Goal: Task Accomplishment & Management: Complete application form

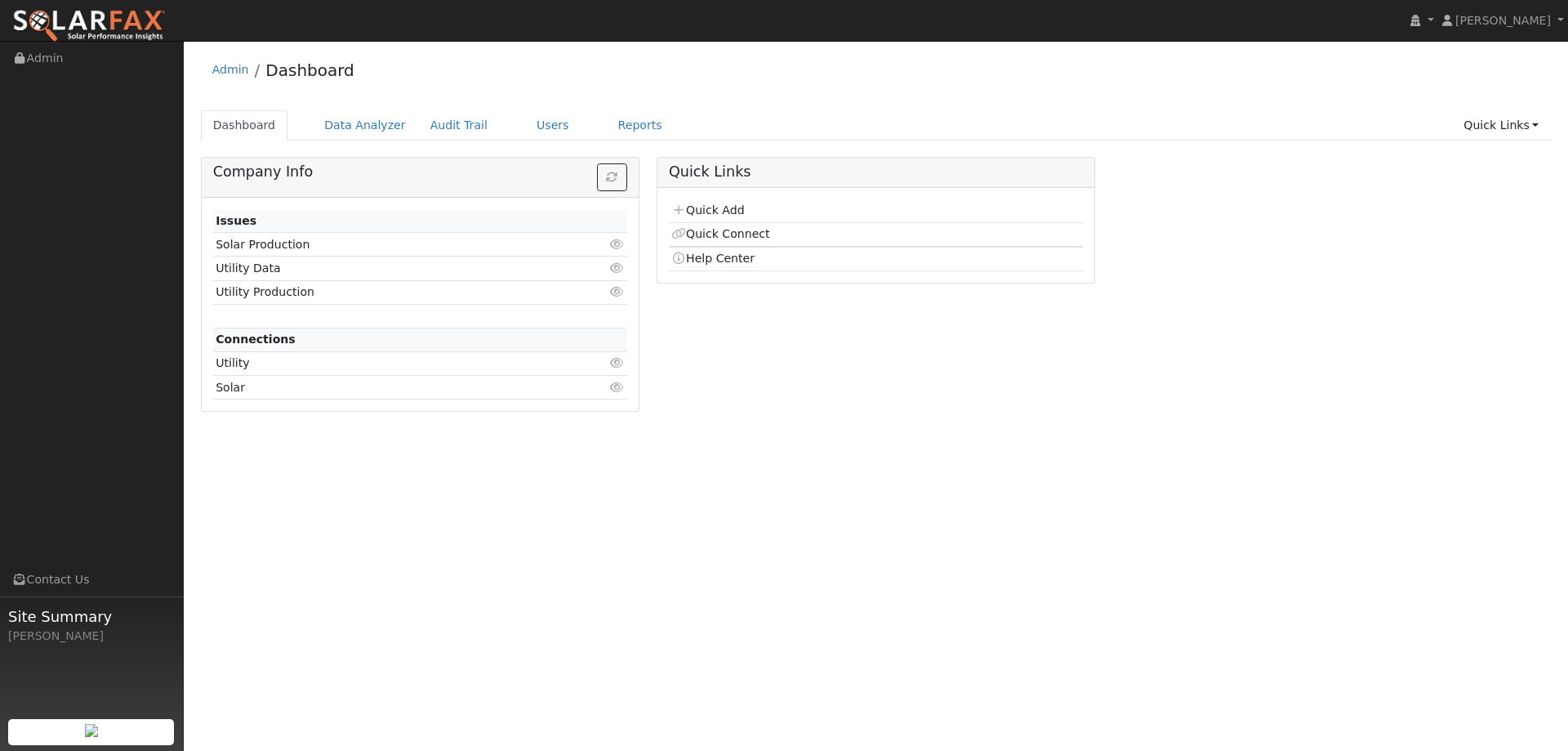
click at [698, 218] on td "Quick Add" at bounding box center [876, 211] width 414 height 24
click at [704, 209] on link "Quick Add" at bounding box center [708, 209] width 73 height 13
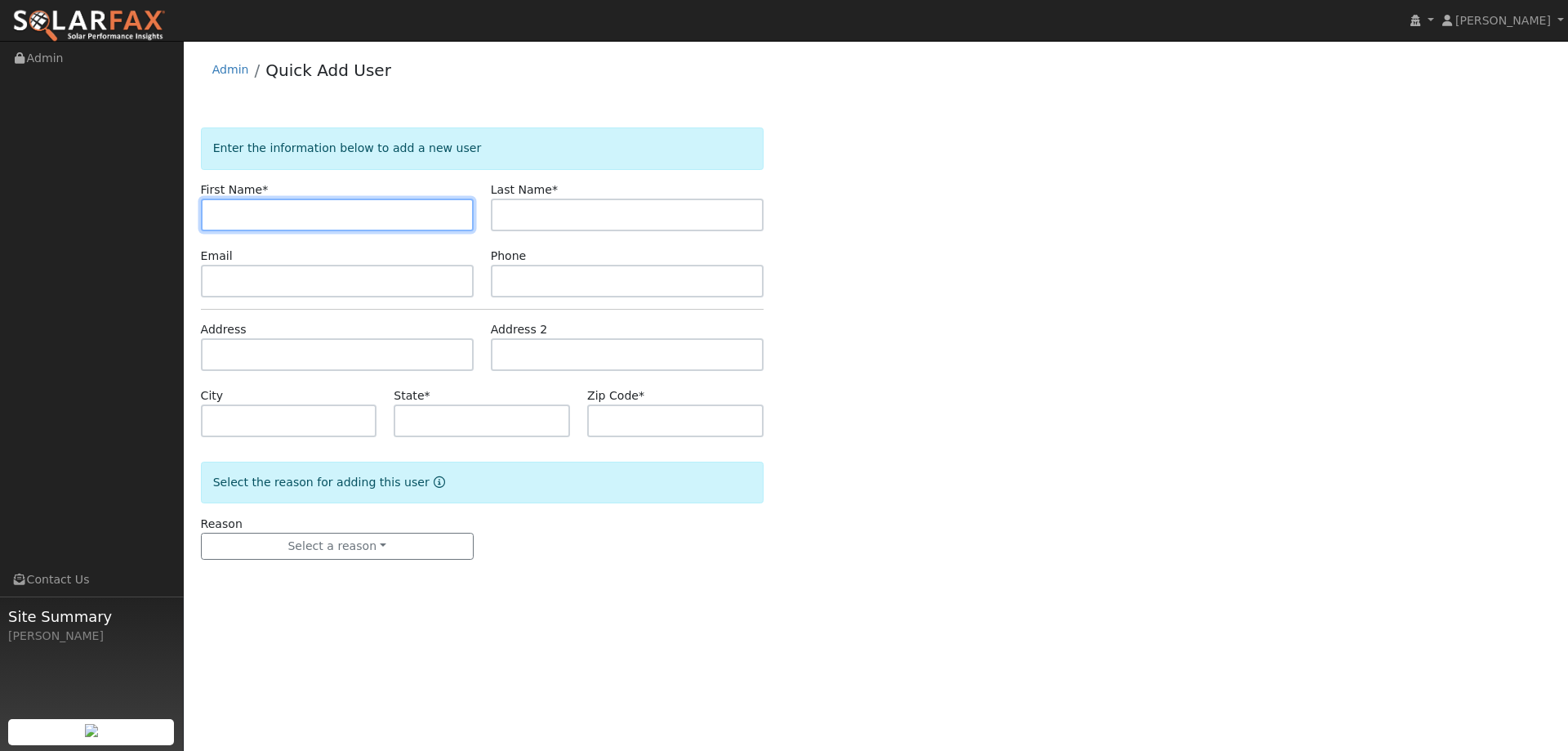
click at [232, 223] on input "text" at bounding box center [337, 215] width 273 height 33
paste input "[PERSON_NAME]"
click at [217, 210] on input "Stefanie" at bounding box center [337, 215] width 273 height 33
type input "Stefanie"
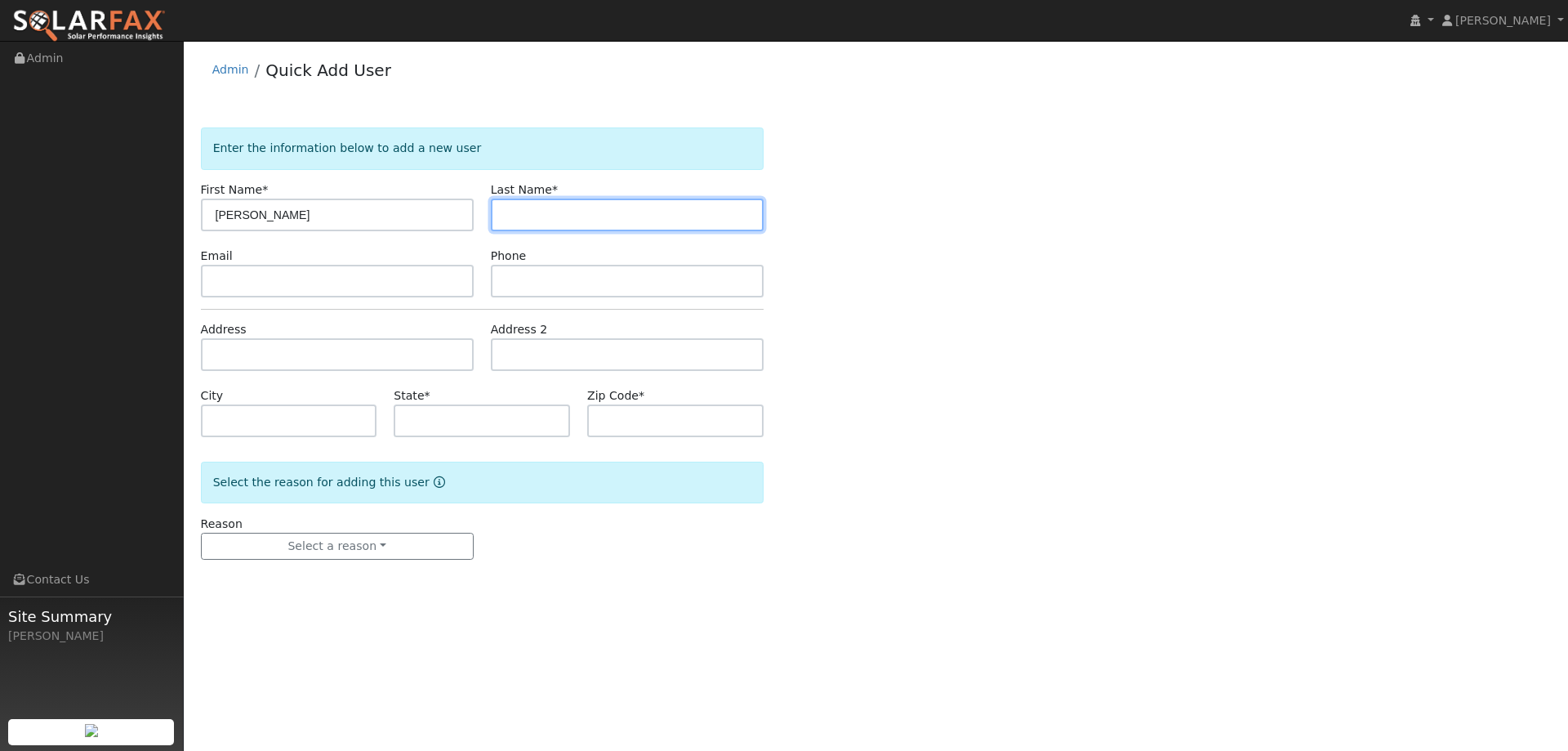
click at [579, 213] on input "text" at bounding box center [627, 215] width 273 height 33
drag, startPoint x: 555, startPoint y: 223, endPoint x: 535, endPoint y: 208, distance: 25.0
click at [552, 220] on input "text" at bounding box center [627, 215] width 273 height 33
paste input "Roddie"
click at [513, 212] on input "Roddie" at bounding box center [627, 215] width 273 height 33
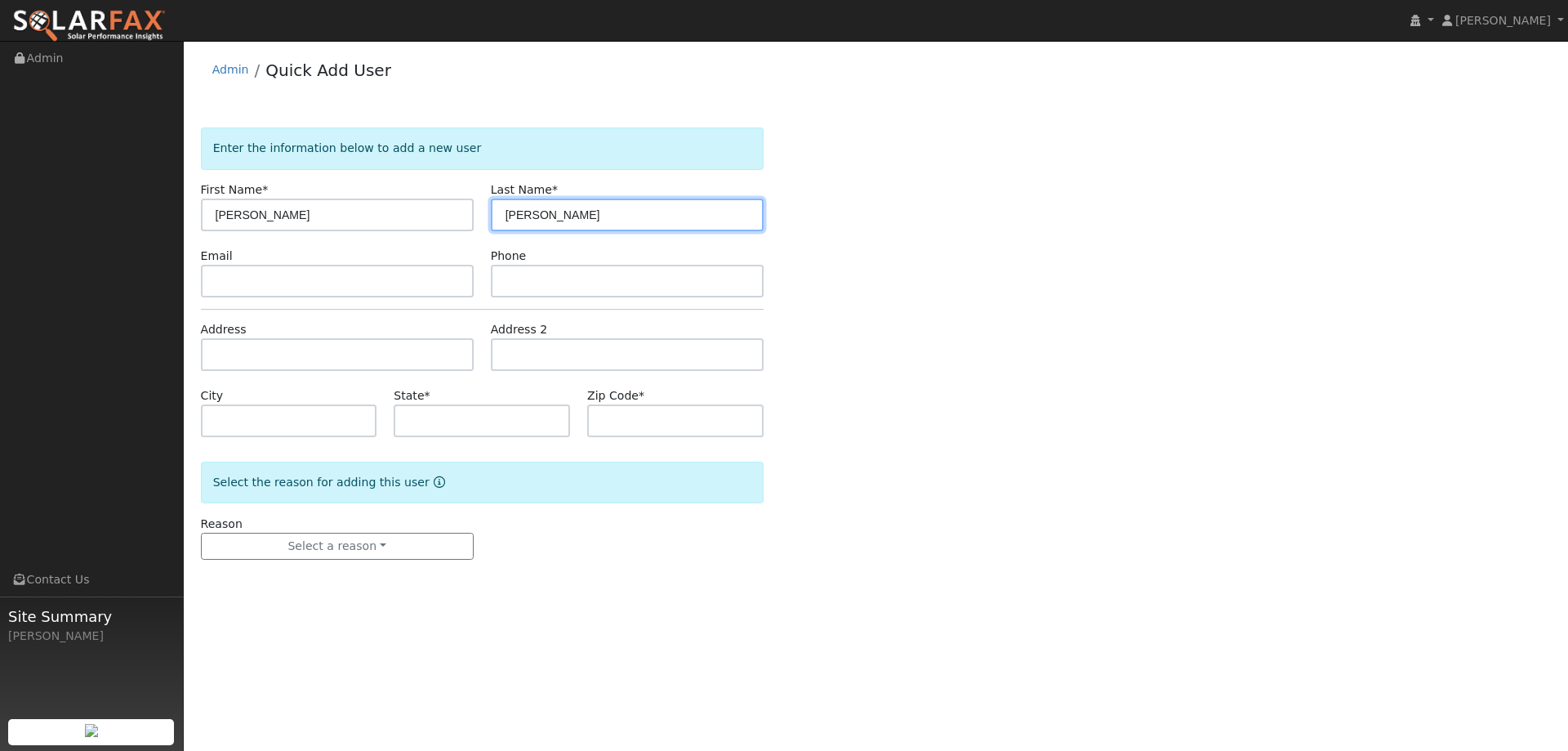
click at [506, 217] on input "Roddie" at bounding box center [627, 215] width 273 height 33
type input "Roddie"
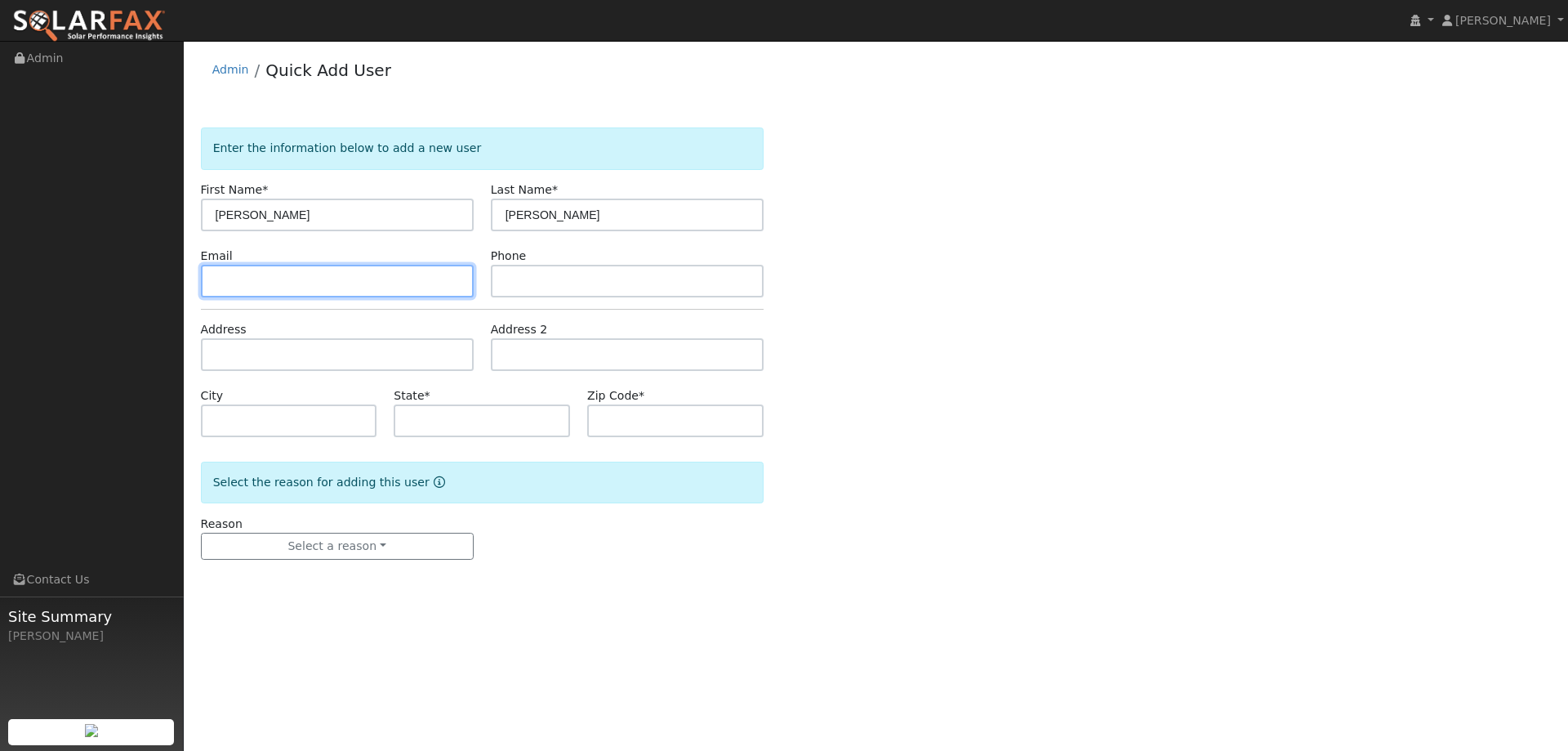
click at [400, 293] on input "text" at bounding box center [337, 281] width 273 height 33
click at [232, 288] on input "text" at bounding box center [337, 281] width 273 height 33
paste input "sroddie4455@gmail.com"
type input "sroddie4455@gmail.com"
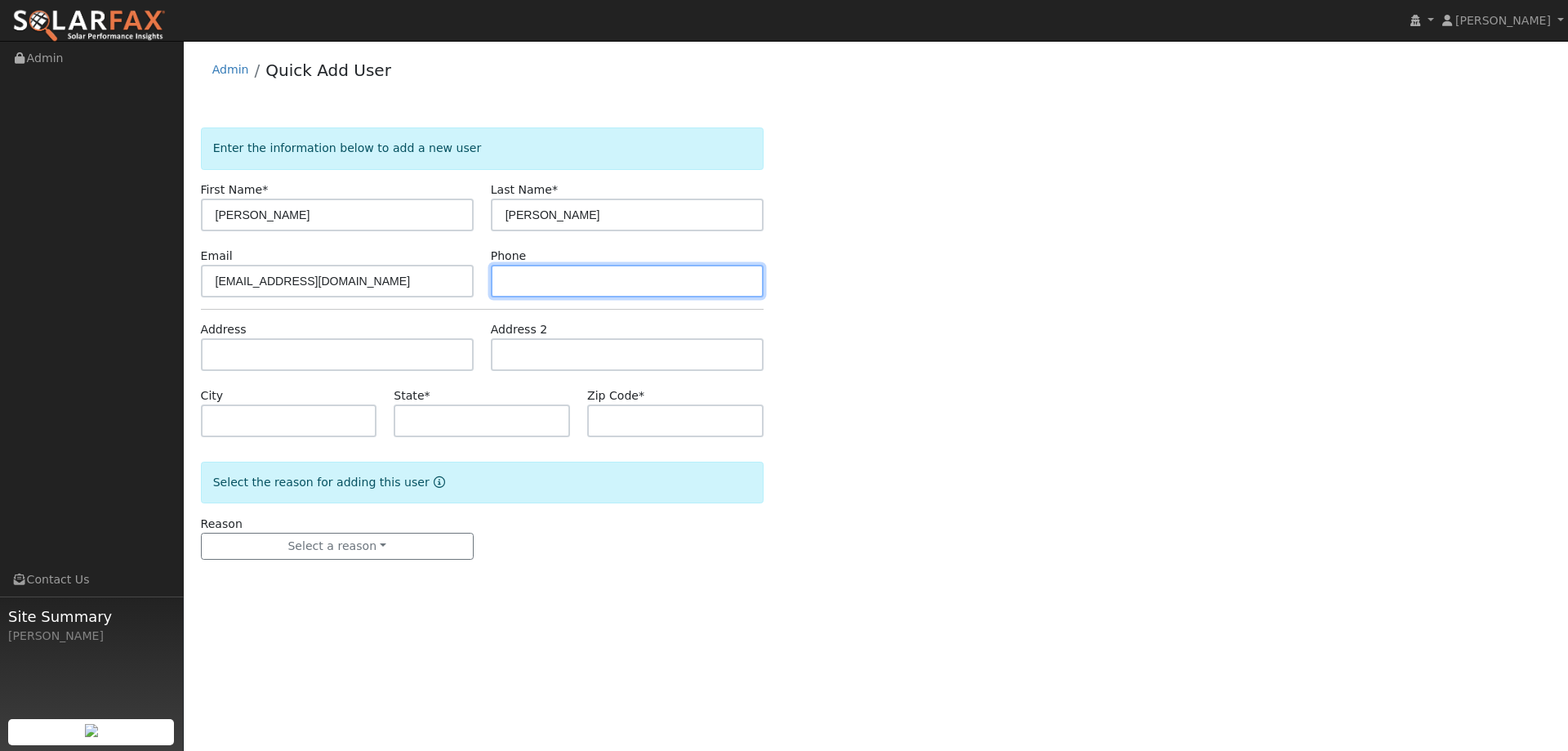
click at [595, 285] on input "text" at bounding box center [627, 281] width 273 height 33
click at [512, 292] on input "text" at bounding box center [627, 281] width 273 height 33
paste input "(925) 301-5123"
type input "(925) 301-5123"
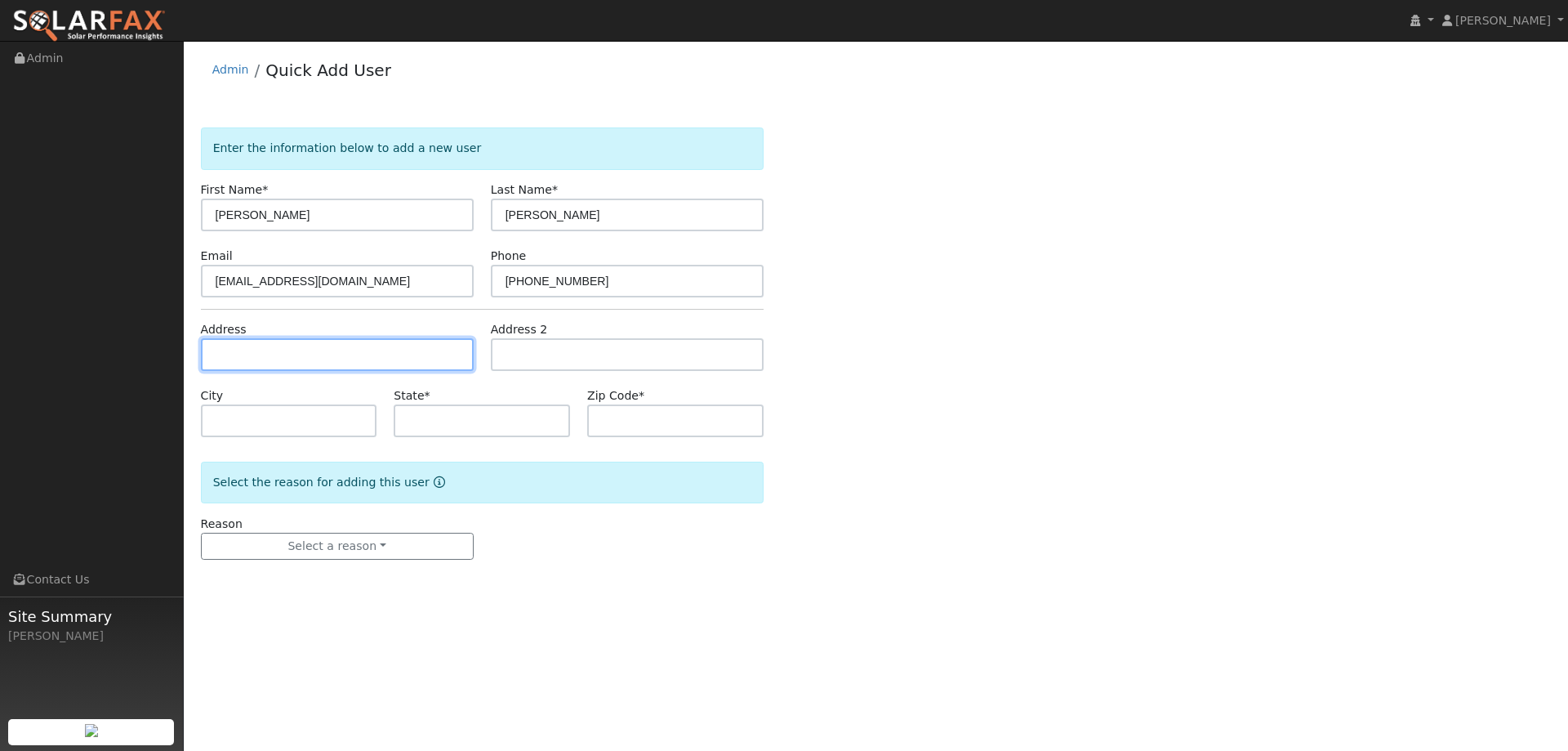
click at [299, 345] on input "text" at bounding box center [337, 354] width 273 height 33
click at [246, 365] on input "text" at bounding box center [337, 354] width 273 height 33
paste input "1955 Walden Ln"
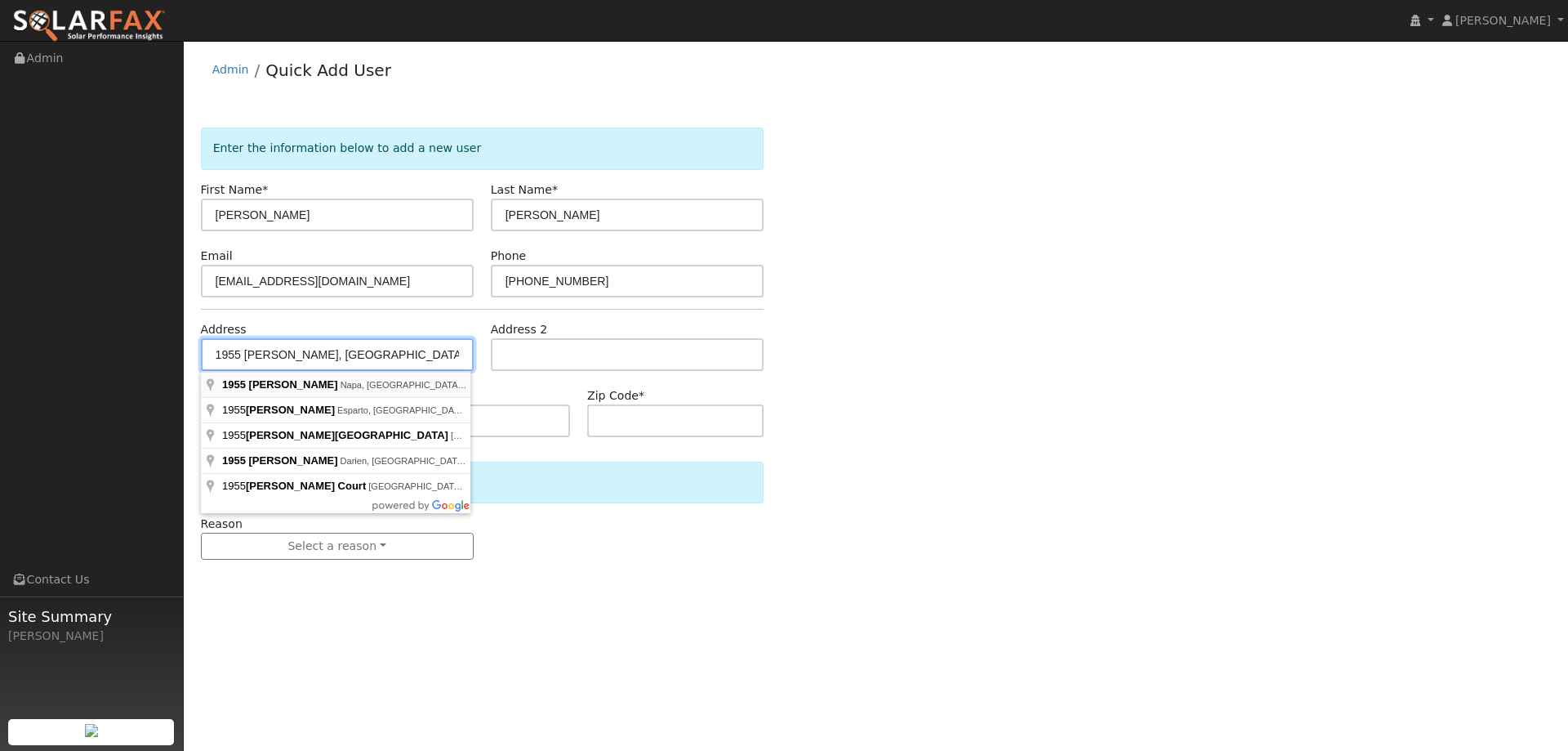
type input "1955 Walden Lane"
type input "Napa"
type input "CA"
type input "94558"
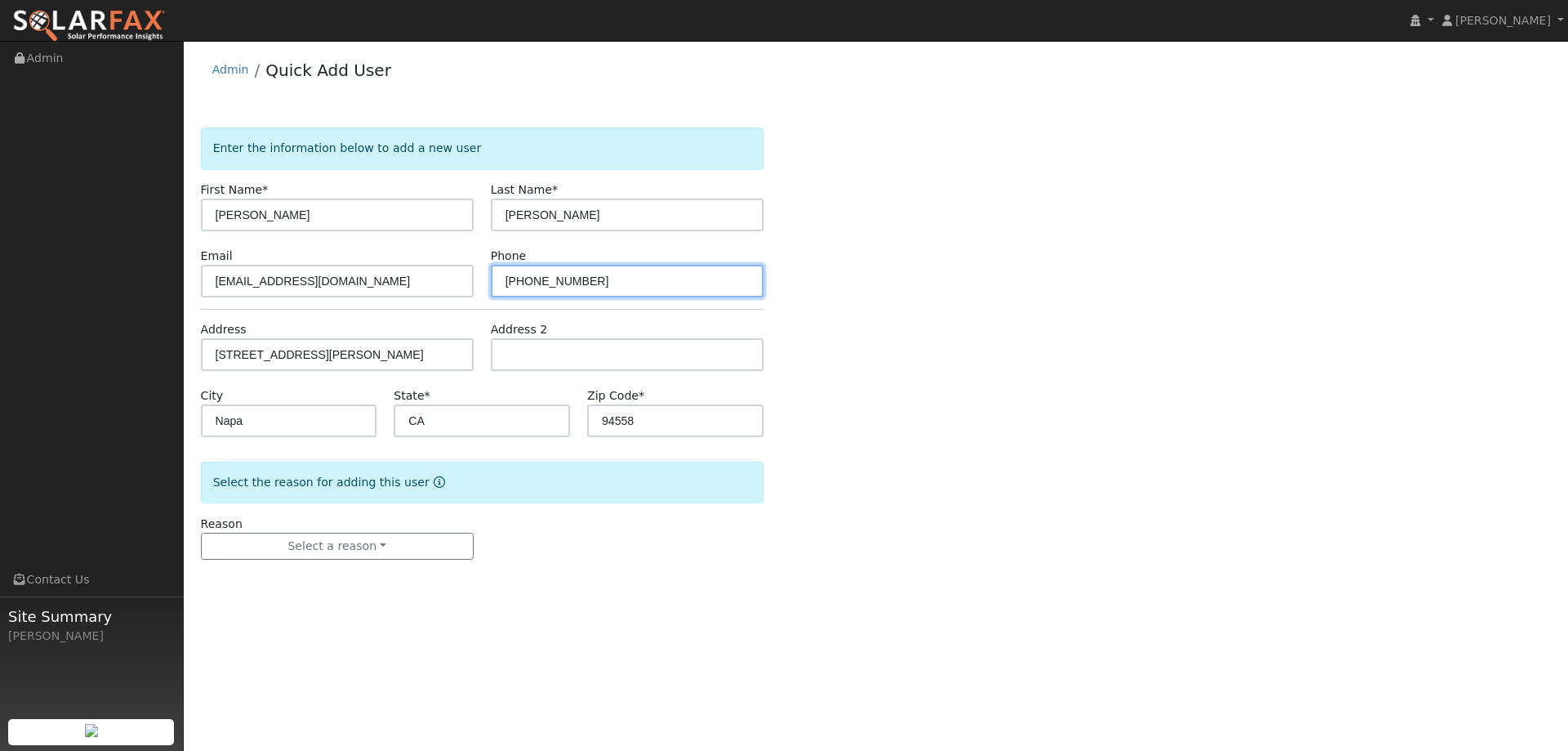
click at [510, 288] on input "(925) 301-5123" at bounding box center [627, 281] width 273 height 33
type input "(925) 301-5123"
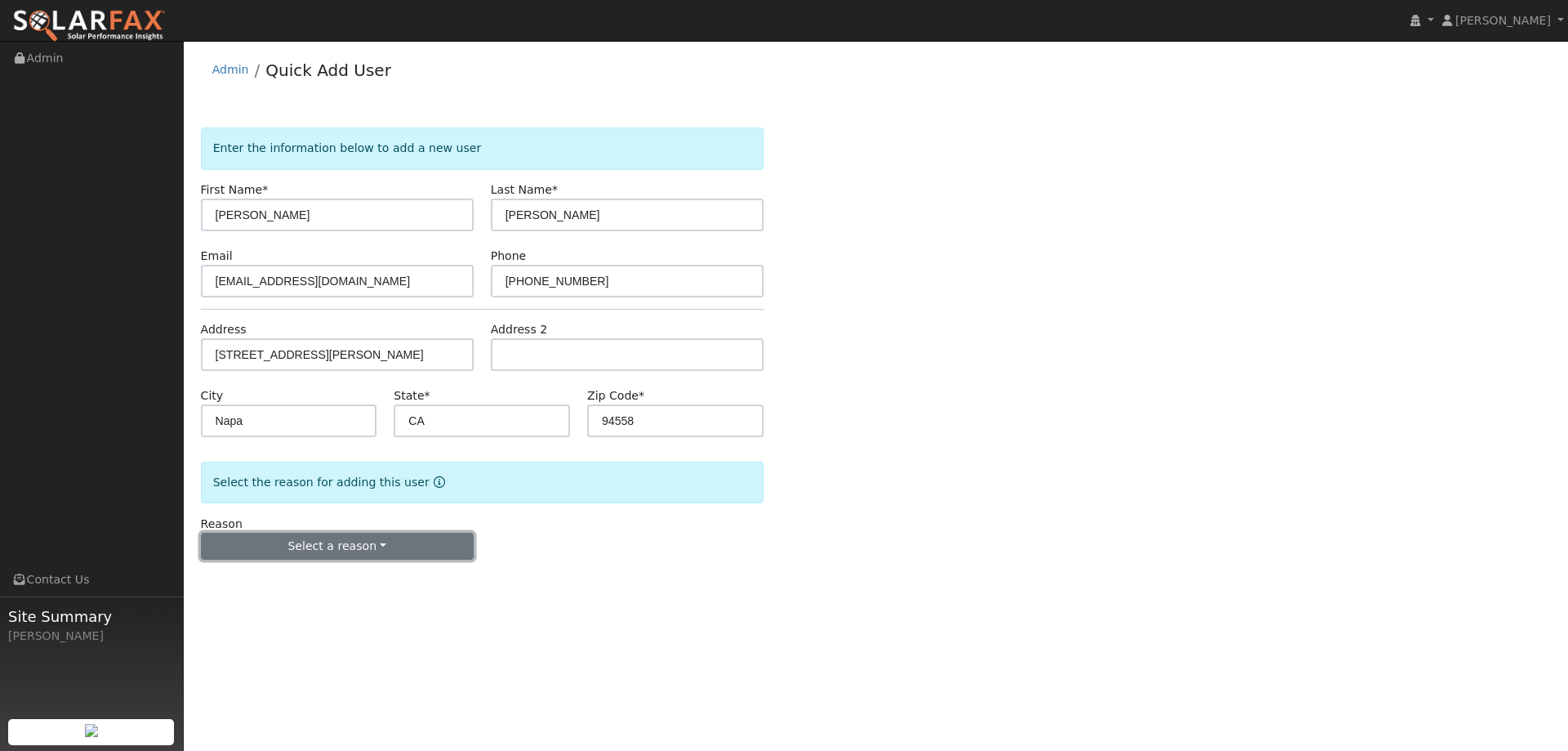
click at [382, 545] on button "Select a reason" at bounding box center [337, 547] width 273 height 27
click at [283, 585] on link "New lead" at bounding box center [292, 580] width 180 height 23
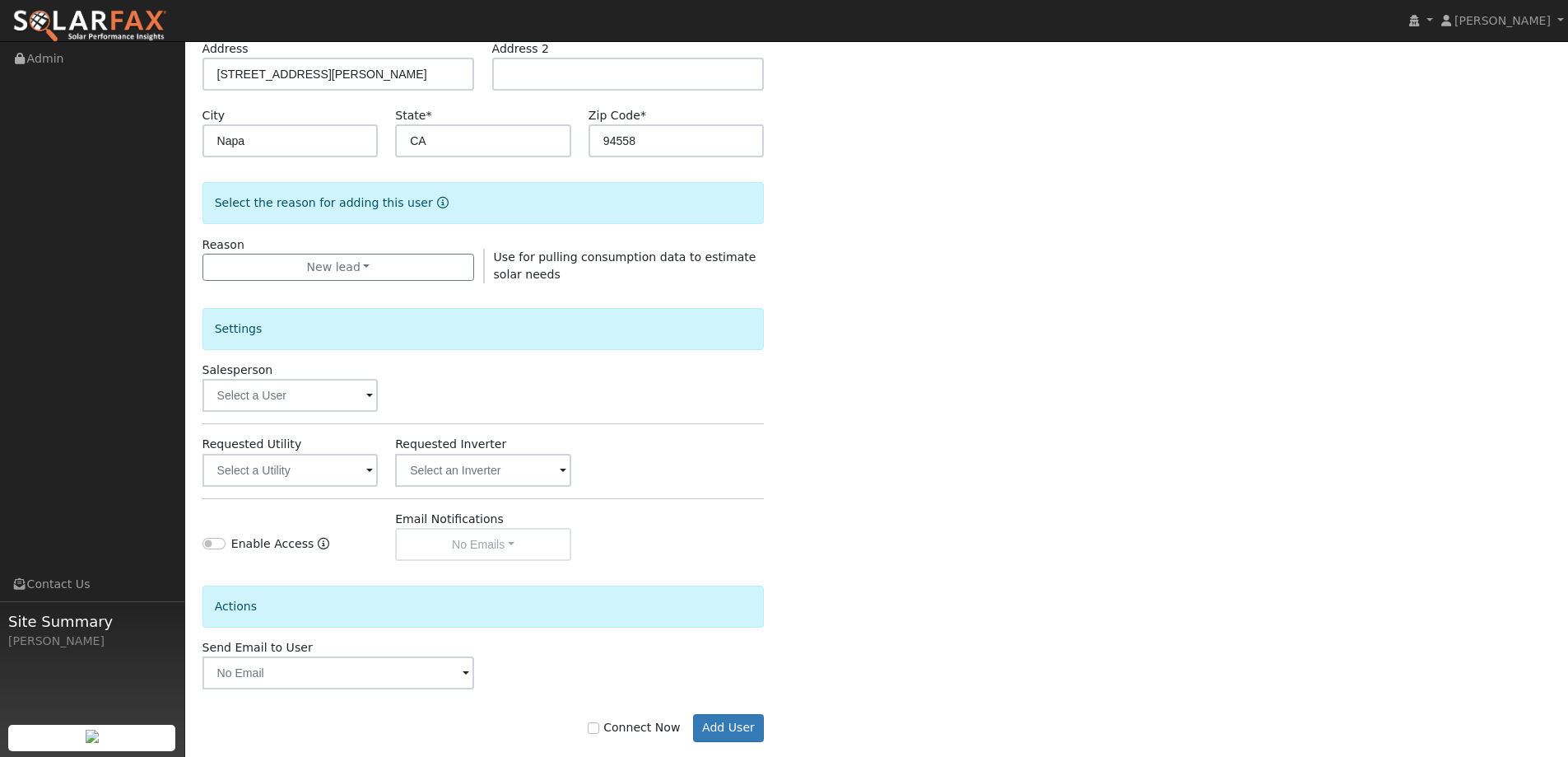
scroll to position [310, 0]
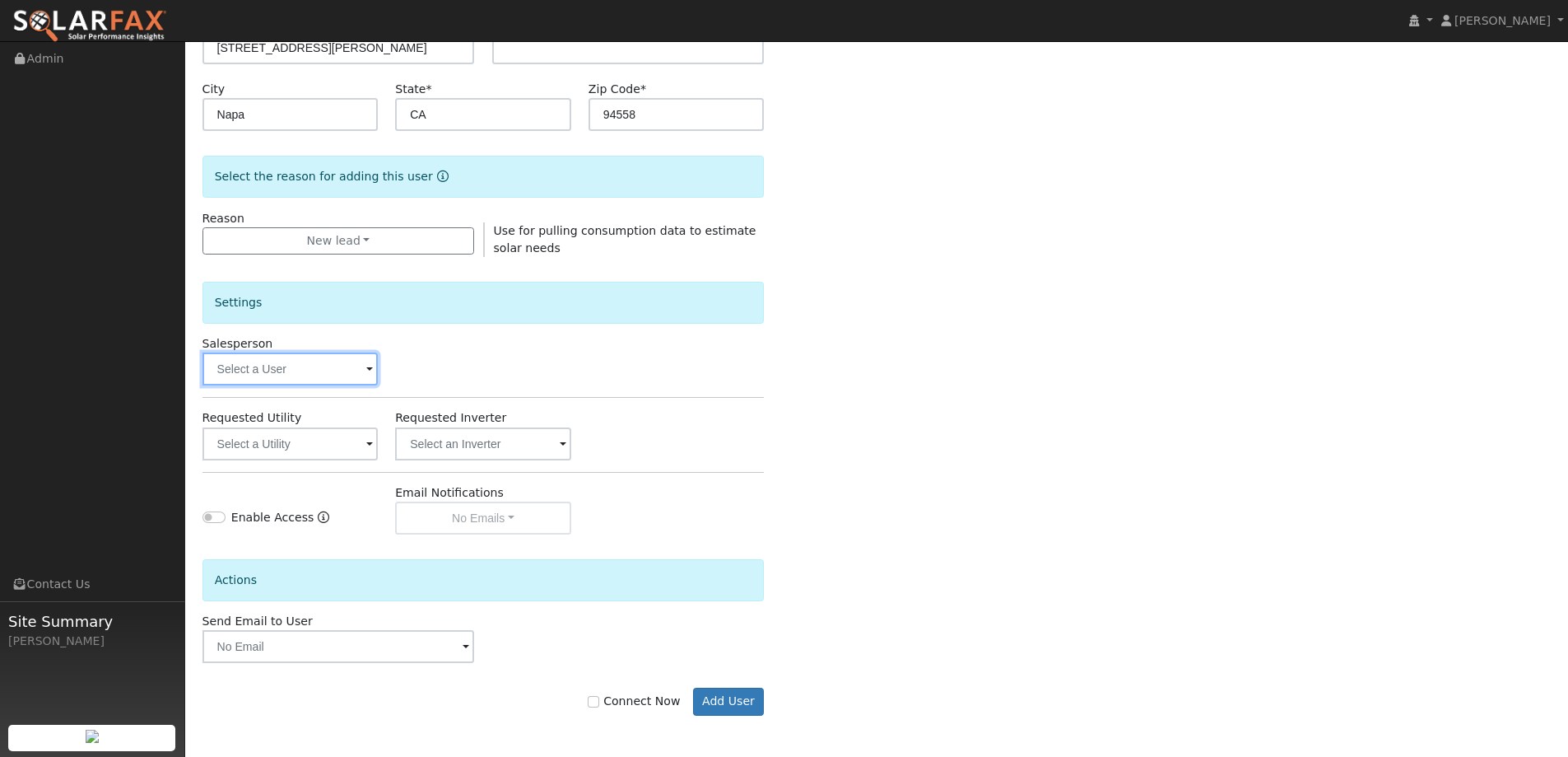
click at [330, 369] on input "text" at bounding box center [291, 369] width 176 height 33
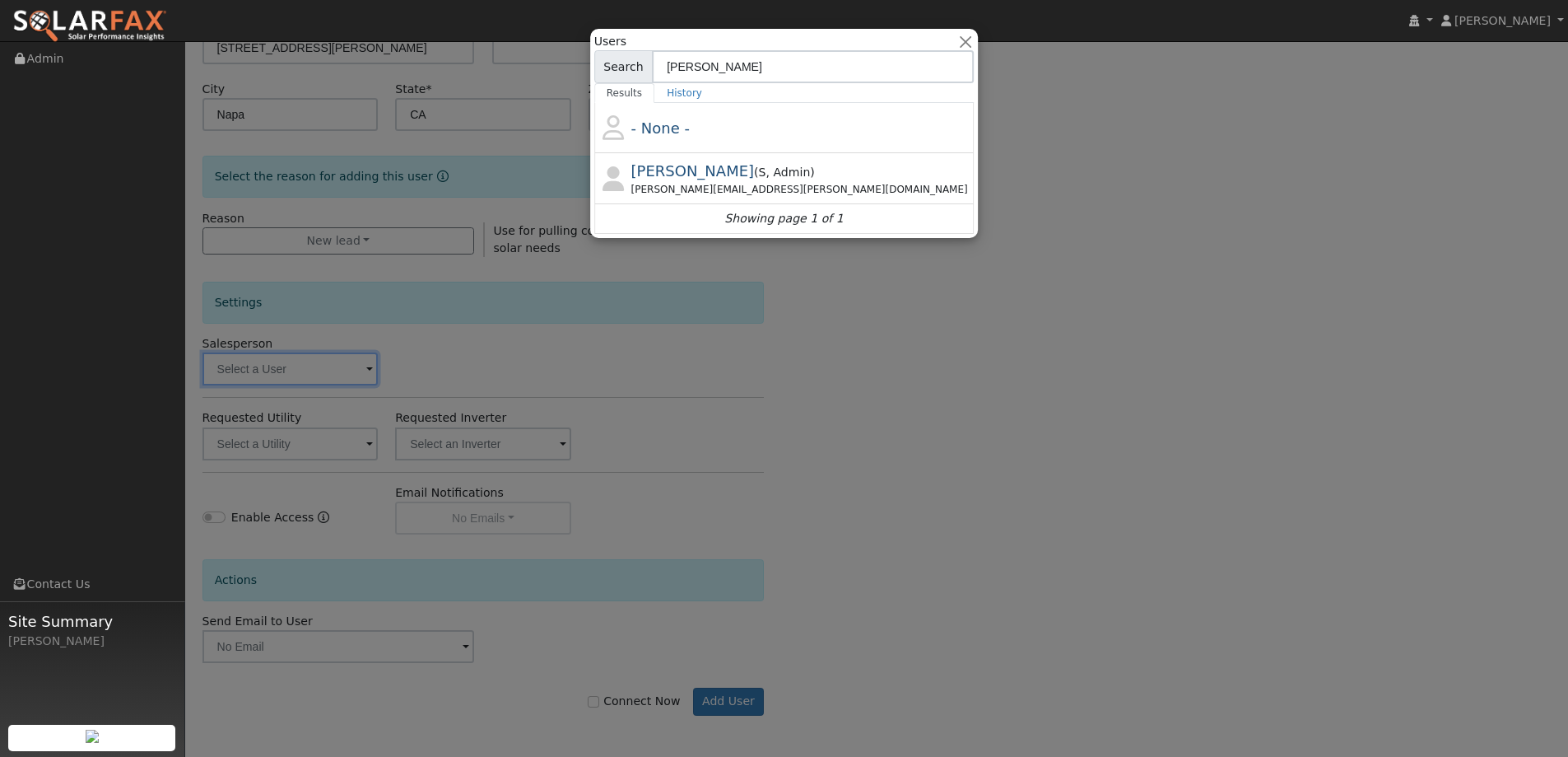
type input "paul kar"
click at [0, 0] on div "Paul Karst ( S , Admin ) Paul.karst@ambrosesolar.com" at bounding box center [0, 0] width 0 height 0
type input "Paul Karst"
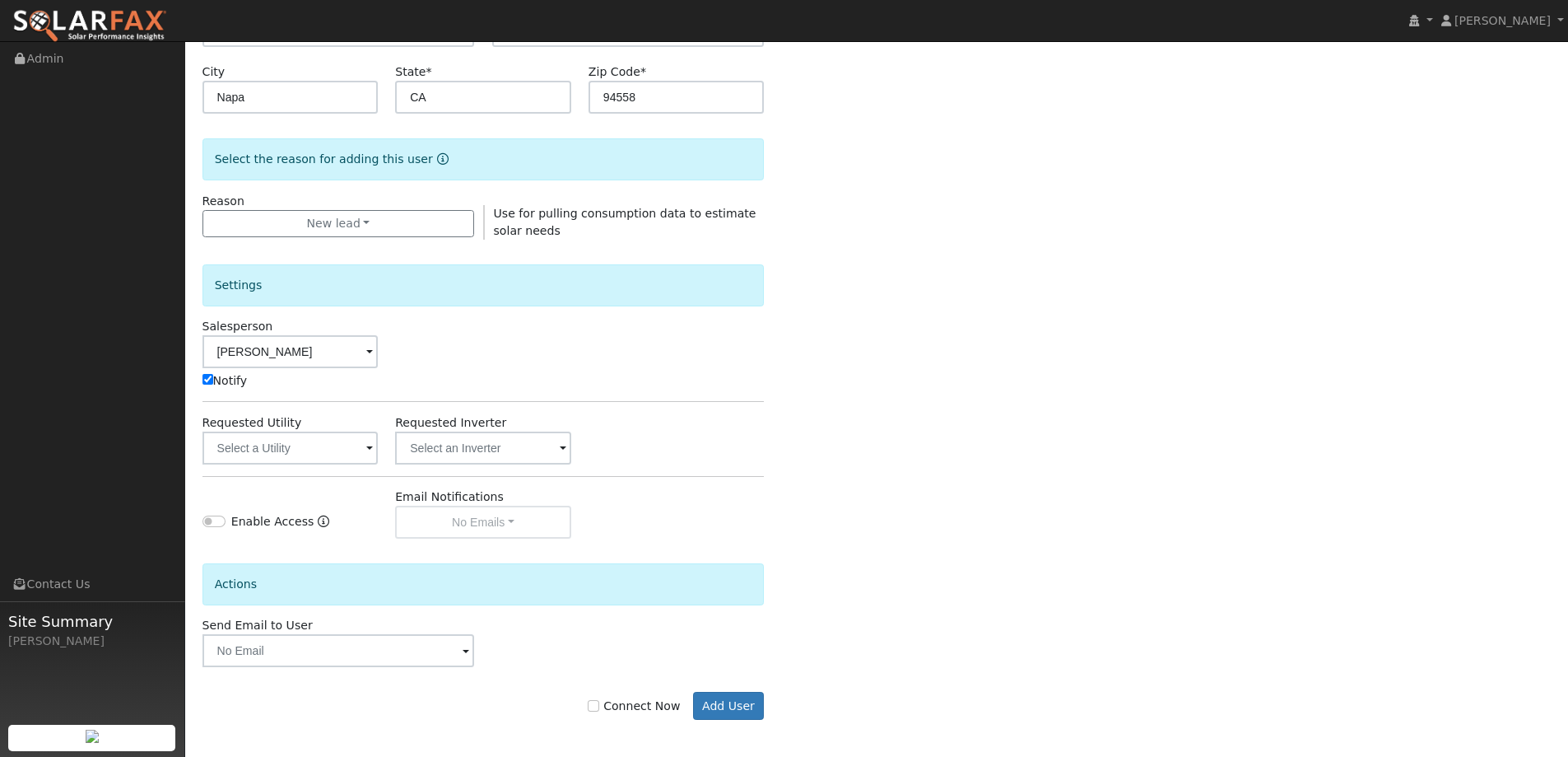
scroll to position [331, 0]
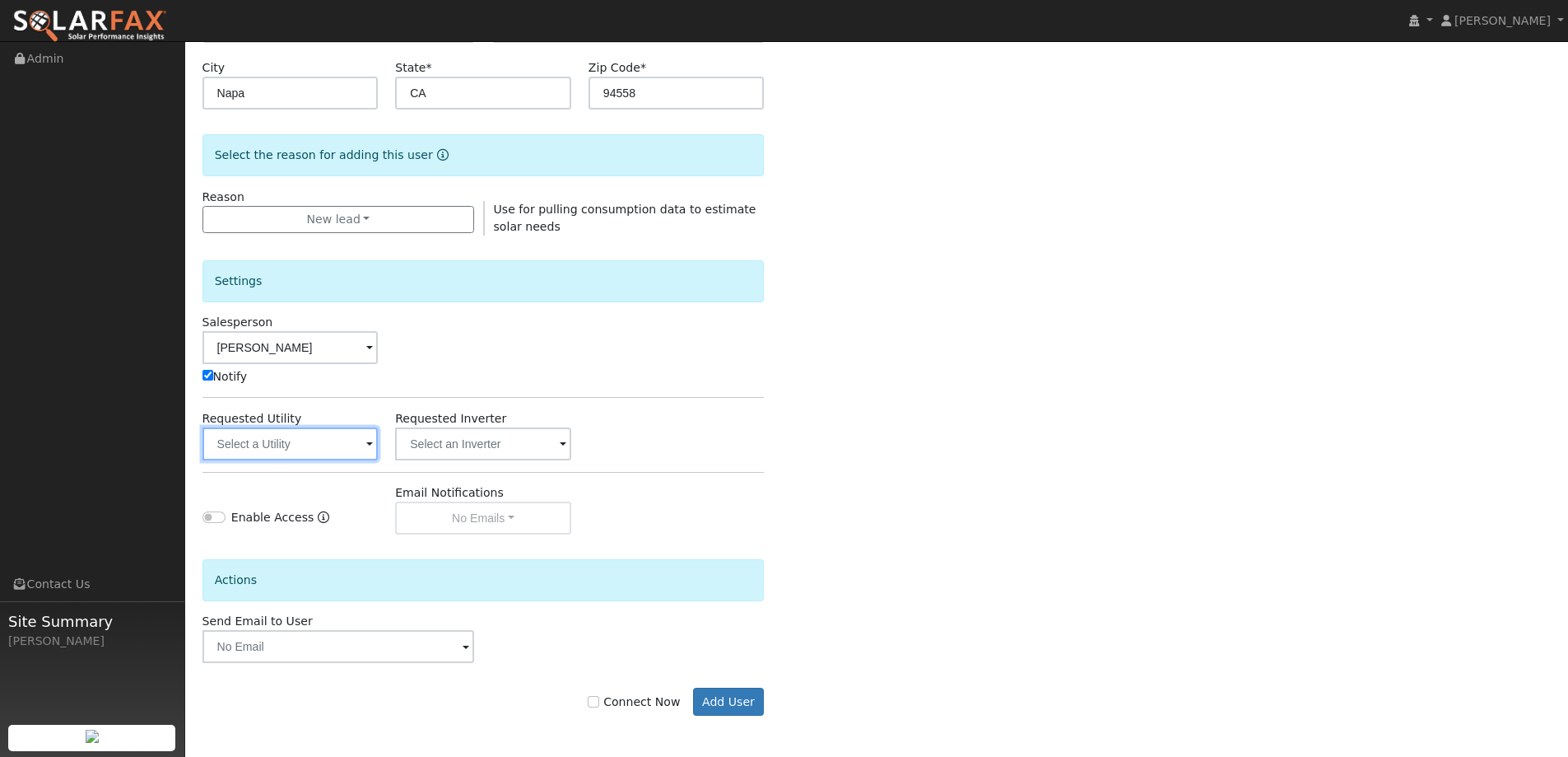
click at [298, 434] on input "text" at bounding box center [291, 444] width 176 height 33
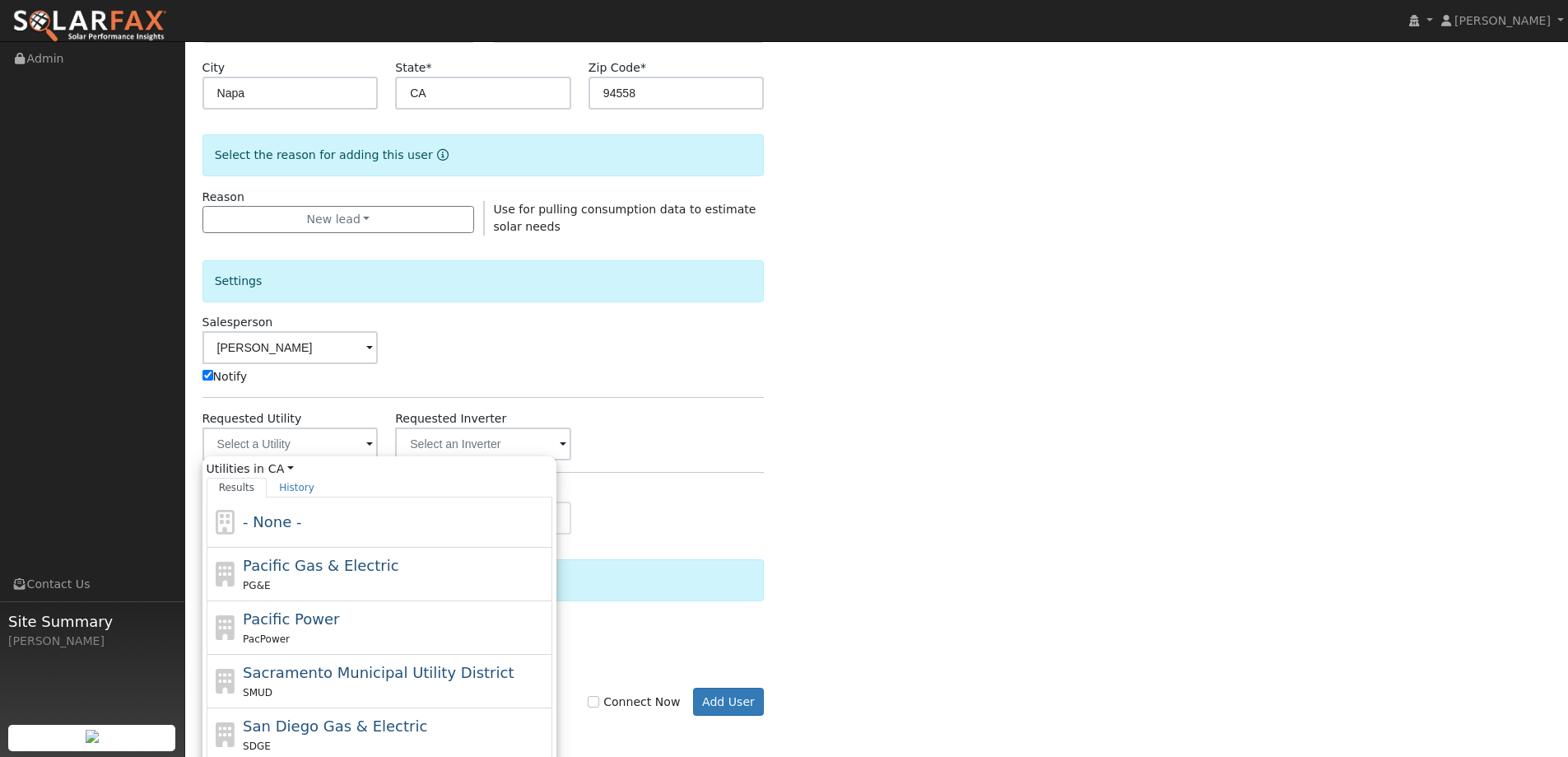
click at [411, 559] on div "Pacific Gas & Electric PG&E" at bounding box center [395, 574] width 305 height 40
type input "Pacific Gas & Electric"
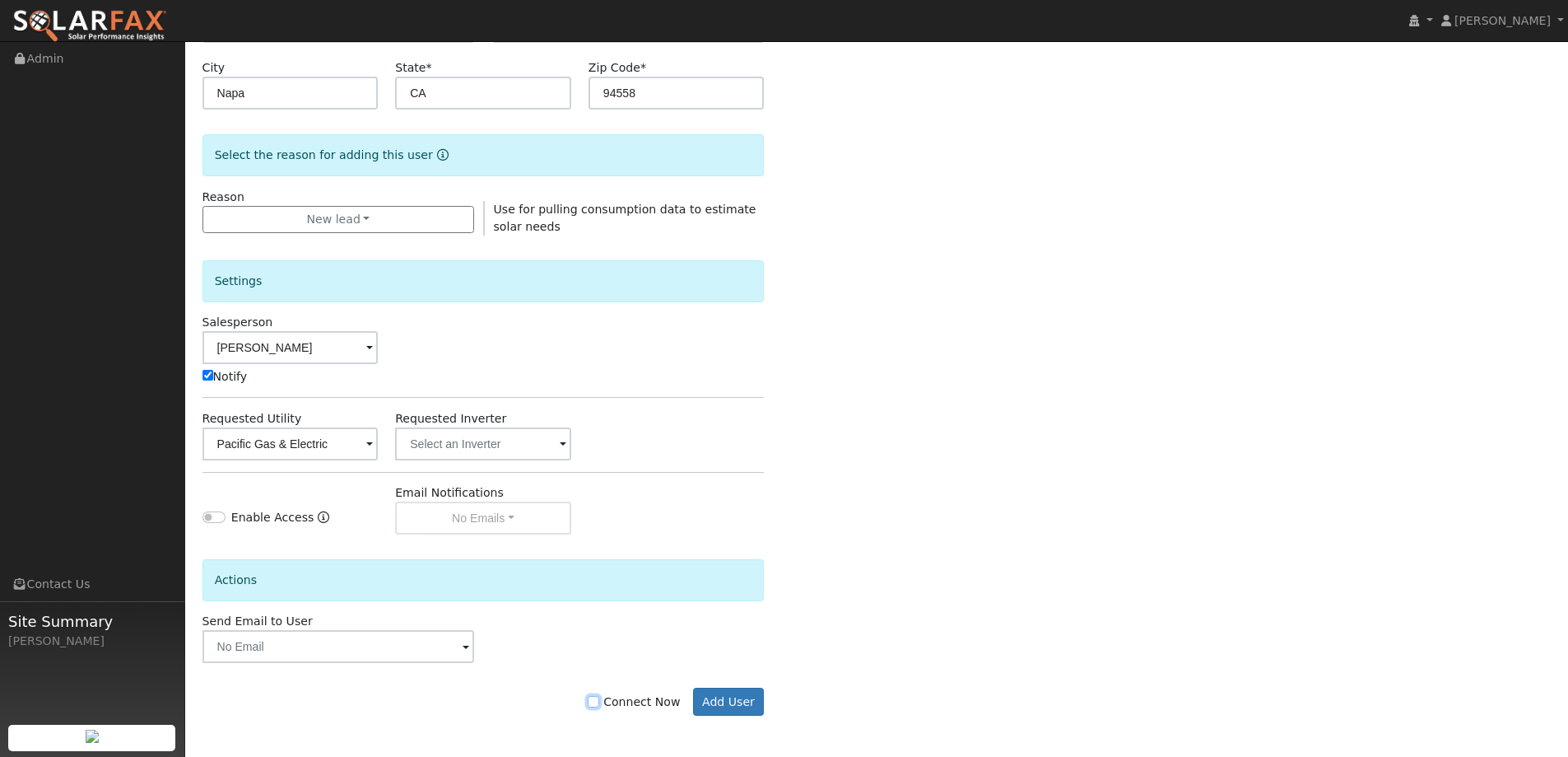
click at [599, 701] on input "Connect Now" at bounding box center [593, 701] width 11 height 11
checkbox input "true"
click at [731, 701] on button "Add User" at bounding box center [729, 702] width 72 height 28
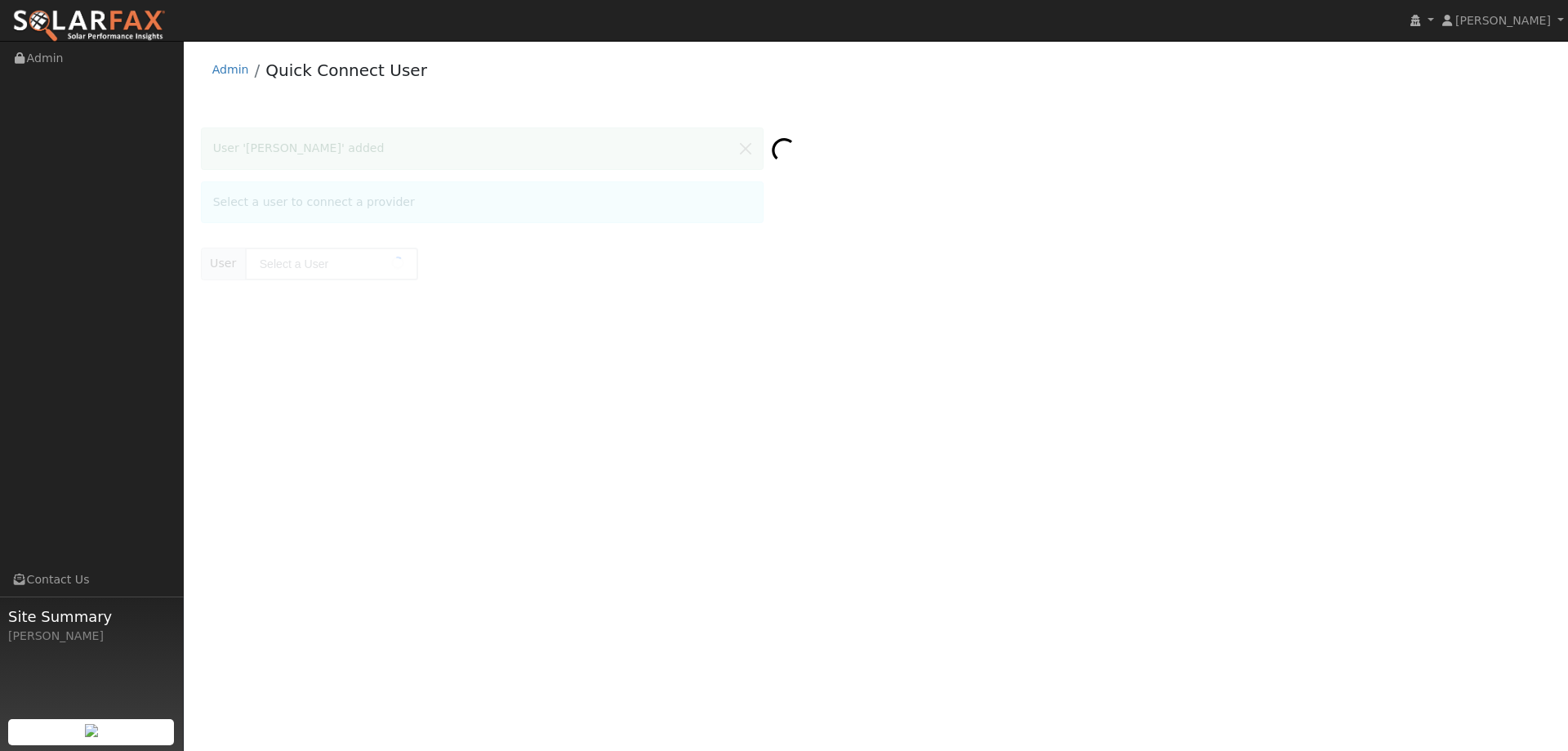
type input "[PERSON_NAME]"
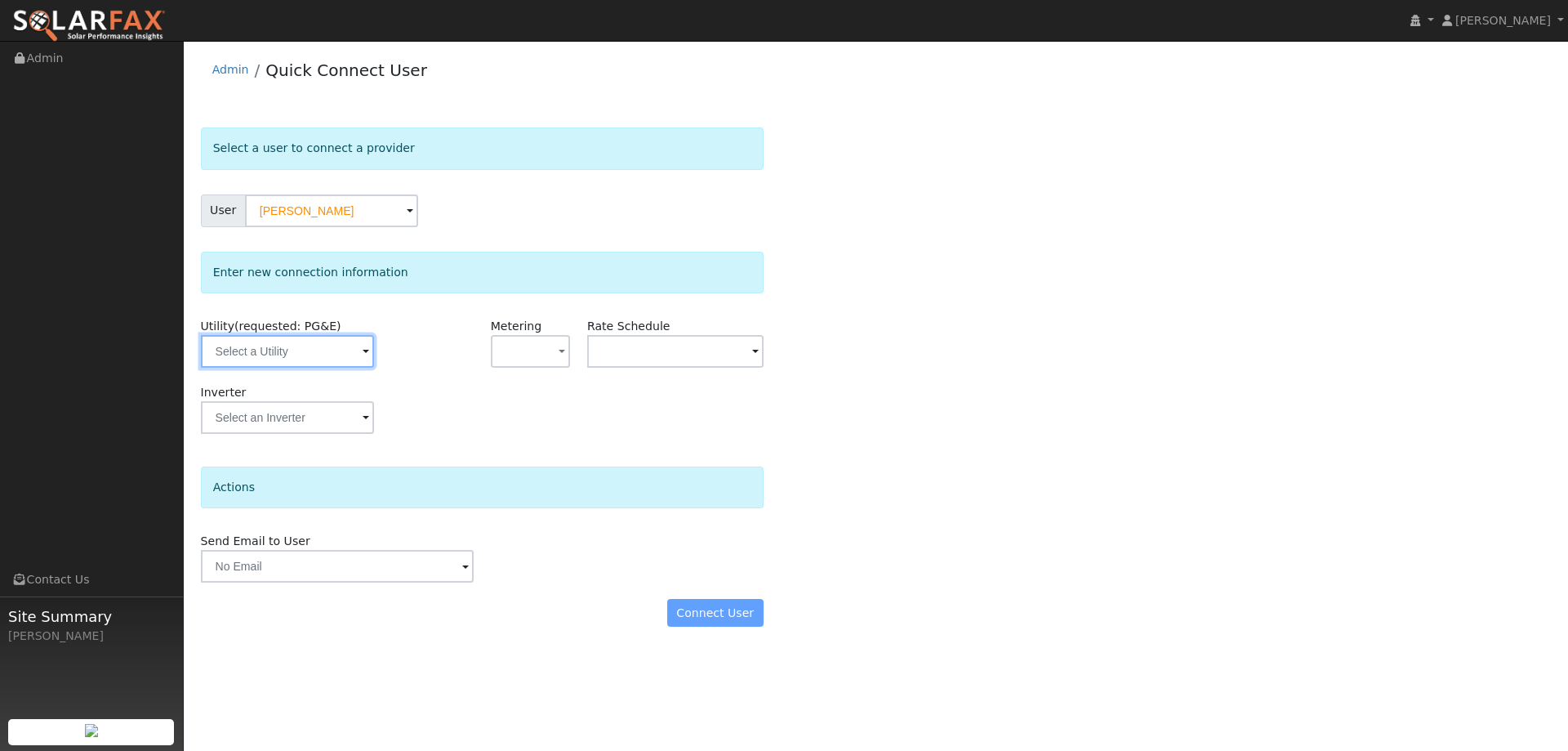
click at [355, 345] on input "text" at bounding box center [287, 351] width 173 height 33
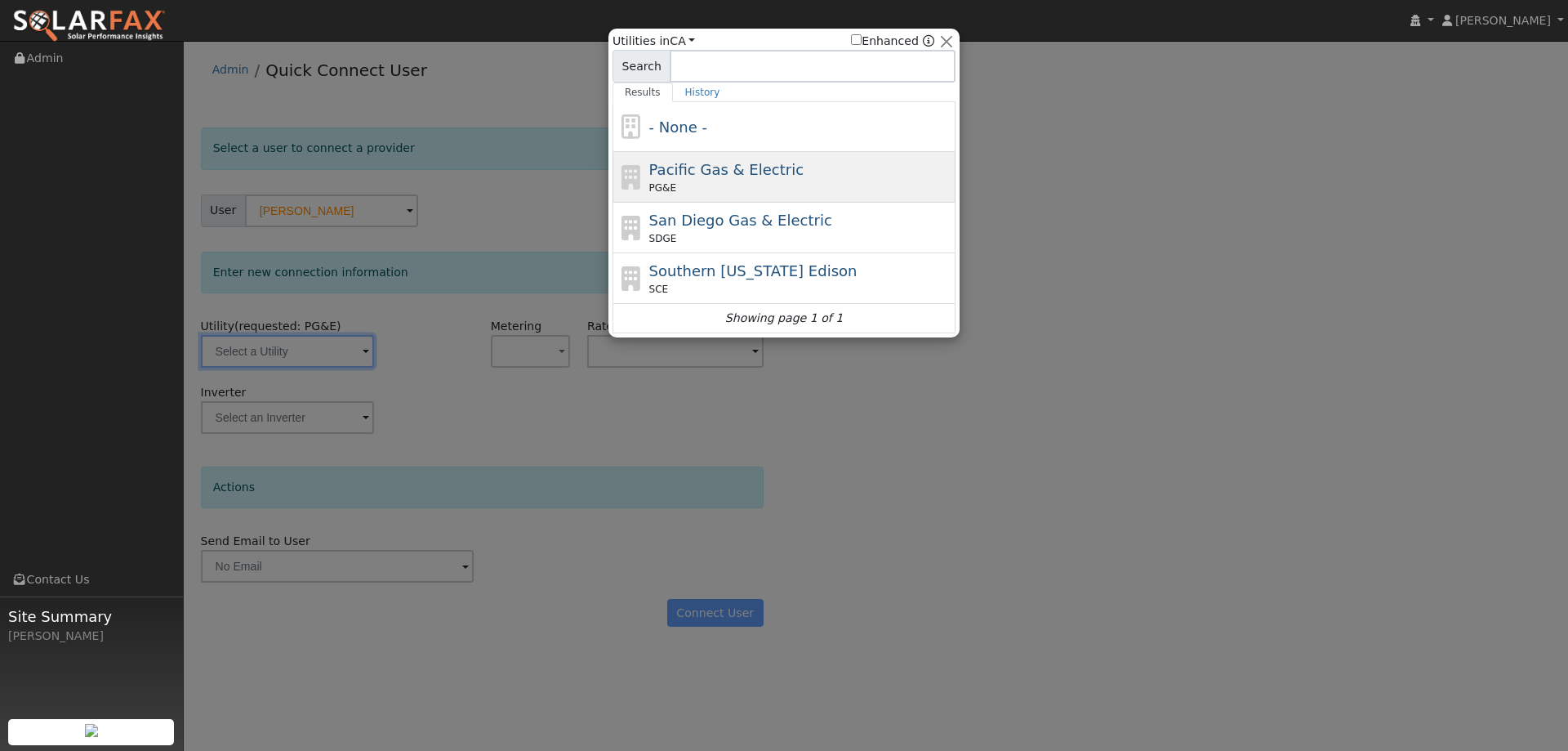
click at [734, 173] on span "Pacific Gas & Electric" at bounding box center [727, 170] width 154 height 17
type input "PG&E"
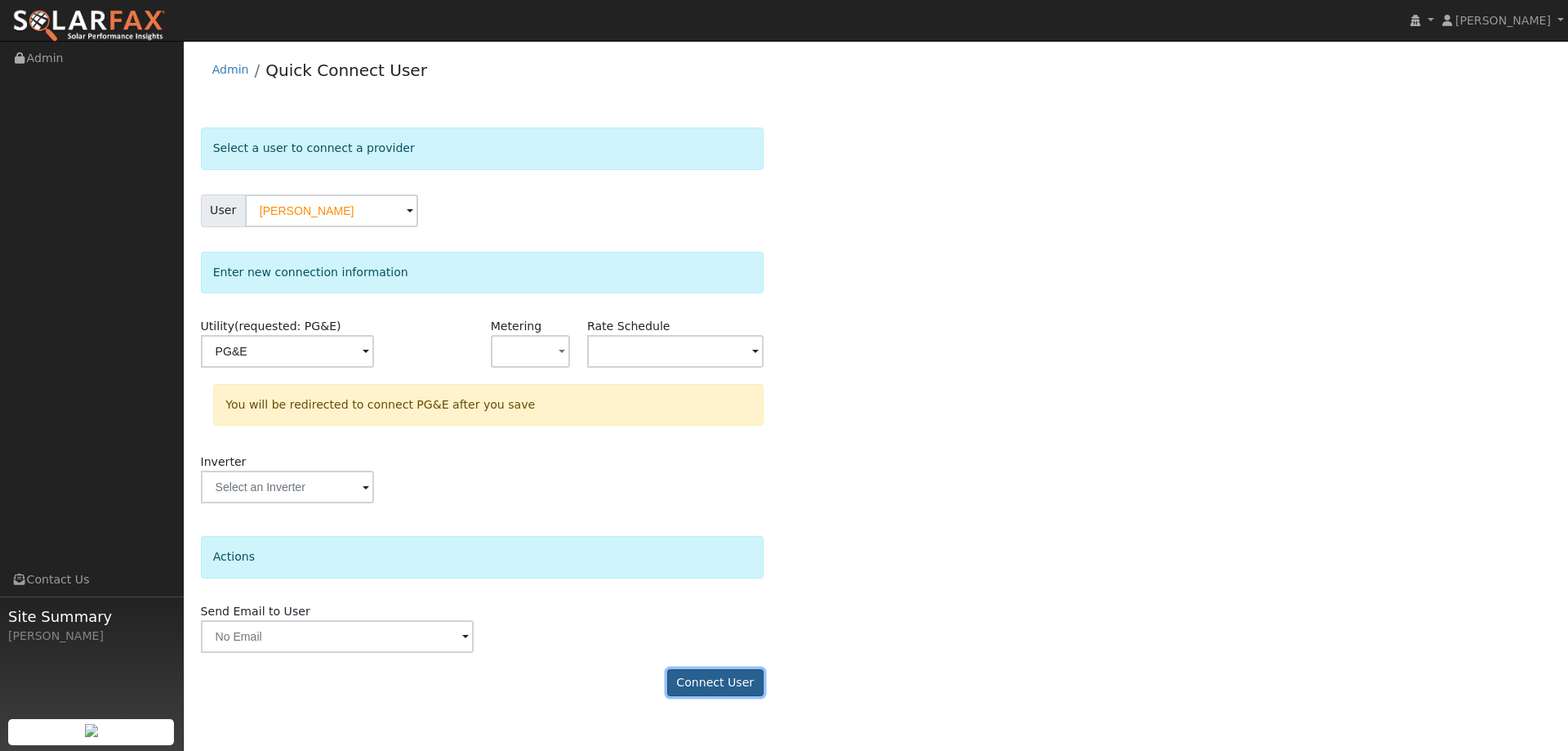
click at [712, 678] on button "Connect User" at bounding box center [715, 683] width 96 height 27
